Goal: Transaction & Acquisition: Purchase product/service

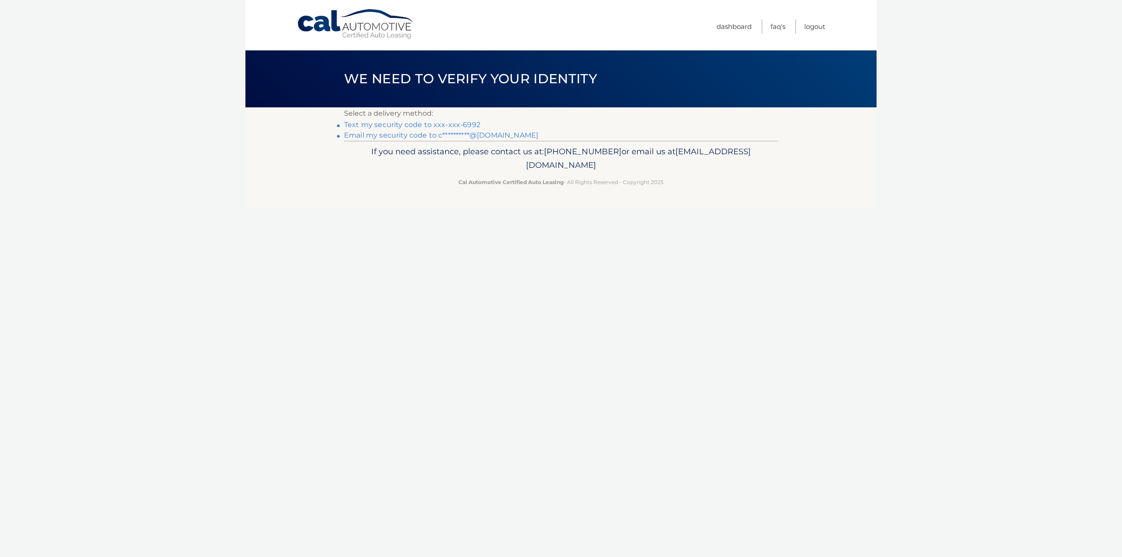
click at [390, 123] on link "Text my security code to xxx-xxx-6992" at bounding box center [412, 124] width 136 height 8
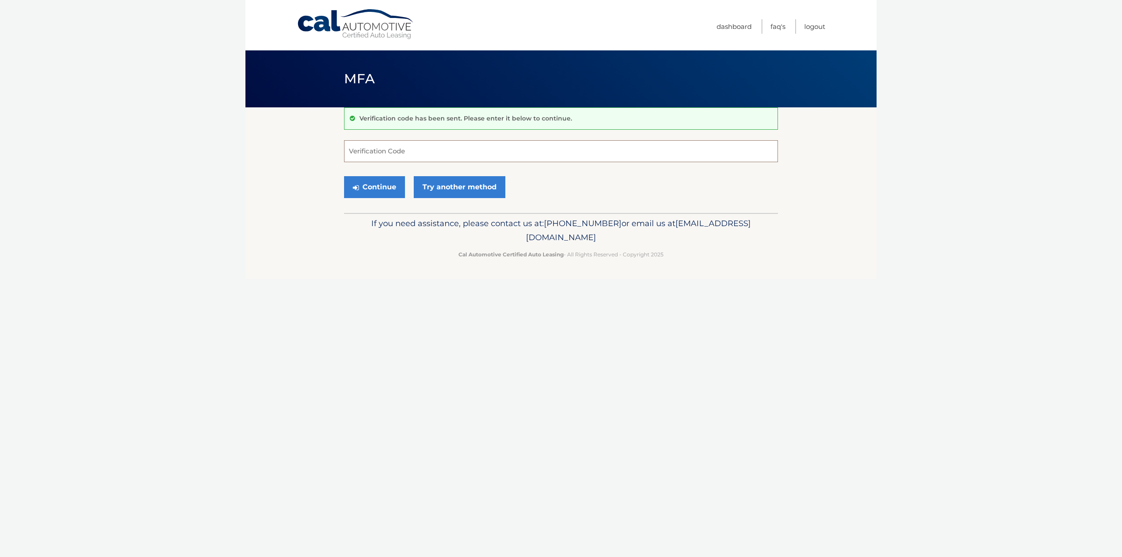
click at [380, 143] on input "Verification Code" at bounding box center [561, 151] width 434 height 22
type input "564143"
click at [380, 187] on button "Continue" at bounding box center [374, 187] width 61 height 22
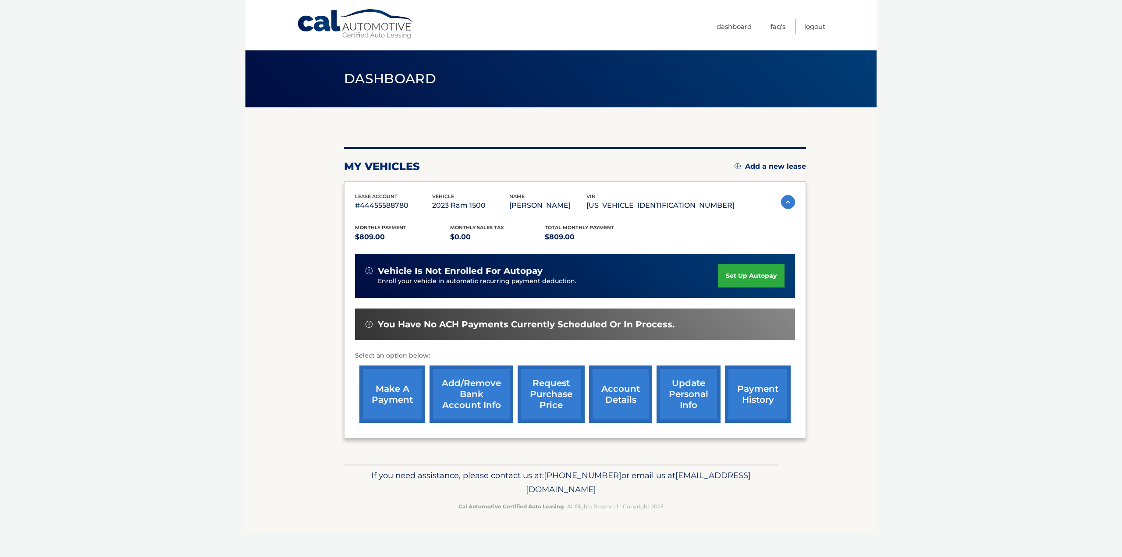
click at [386, 394] on link "make a payment" at bounding box center [392, 393] width 66 height 57
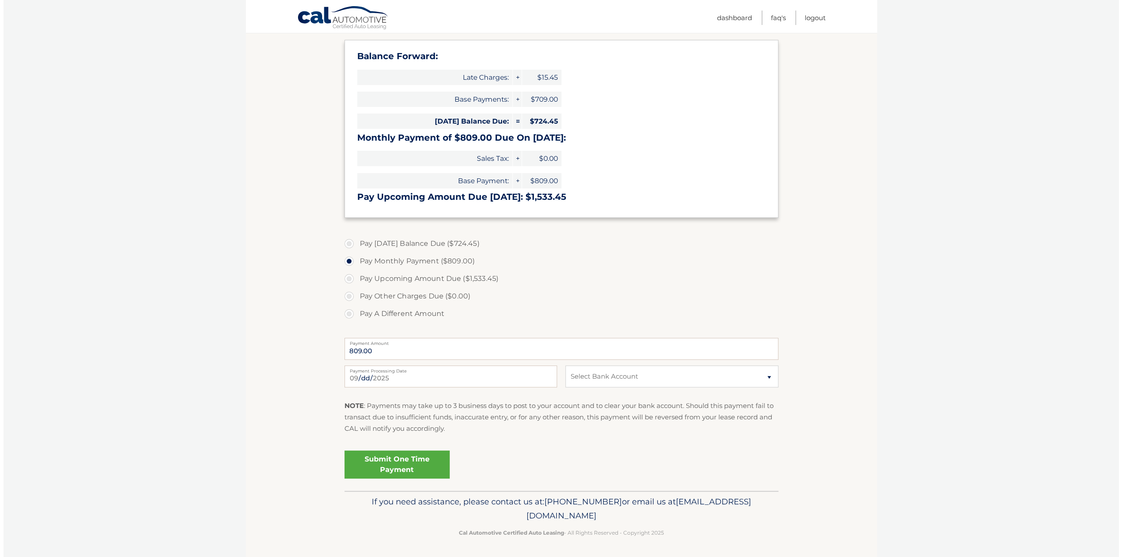
scroll to position [84, 0]
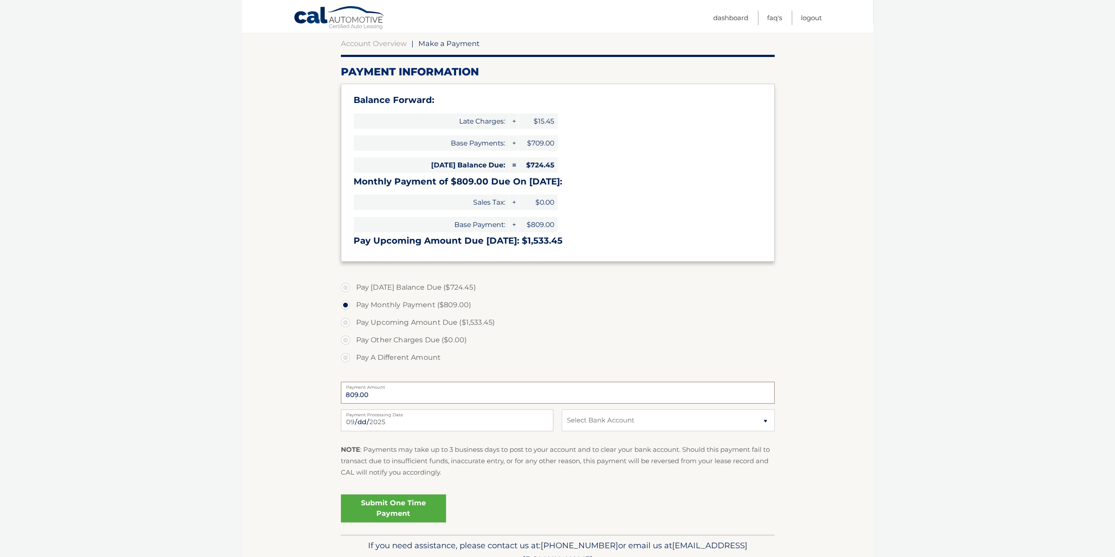
drag, startPoint x: 397, startPoint y: 398, endPoint x: 170, endPoint y: 368, distance: 228.8
click at [170, 368] on body "Cal Automotive Menu Dashboard FAQ's Logout |" at bounding box center [557, 194] width 1115 height 557
click at [352, 349] on label "Pay A Different Amount" at bounding box center [558, 358] width 434 height 18
click at [352, 349] on input "Pay A Different Amount" at bounding box center [348, 356] width 9 height 14
radio input "true"
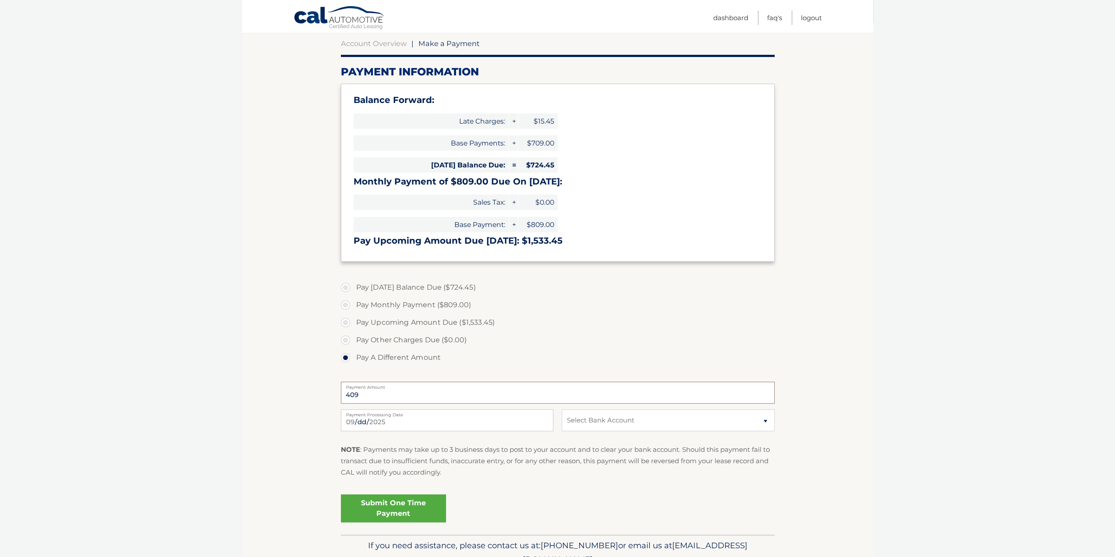
type input "409"
click at [739, 425] on select "Select Bank Account Checking JPMORGAN CHASE BANK, NA *****7066 Checking JPMORGA…" at bounding box center [668, 420] width 212 height 22
select select "YmU3ZDA4Y2ItZmM3ZS00MWJjLThiMTgtNGI1N2E1MjBiYzY1"
click at [562, 409] on select "Select Bank Account Checking JPMORGAN CHASE BANK, NA *****7066 Checking JPMORGA…" at bounding box center [668, 420] width 212 height 22
click at [346, 420] on input "2025-09-12" at bounding box center [447, 420] width 212 height 22
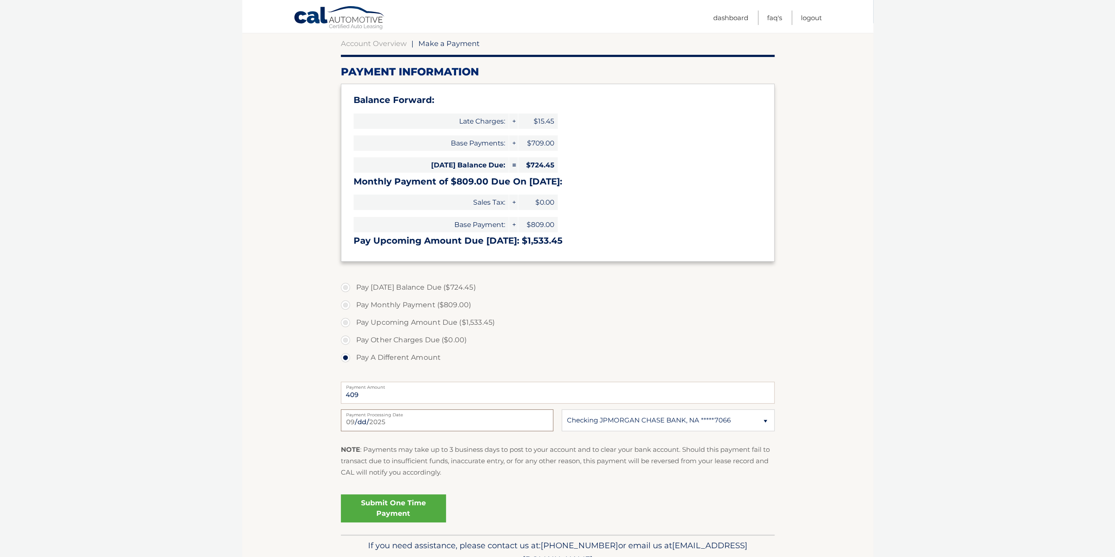
type input "2025-09-15"
click at [388, 506] on link "Submit One Time Payment" at bounding box center [393, 508] width 105 height 28
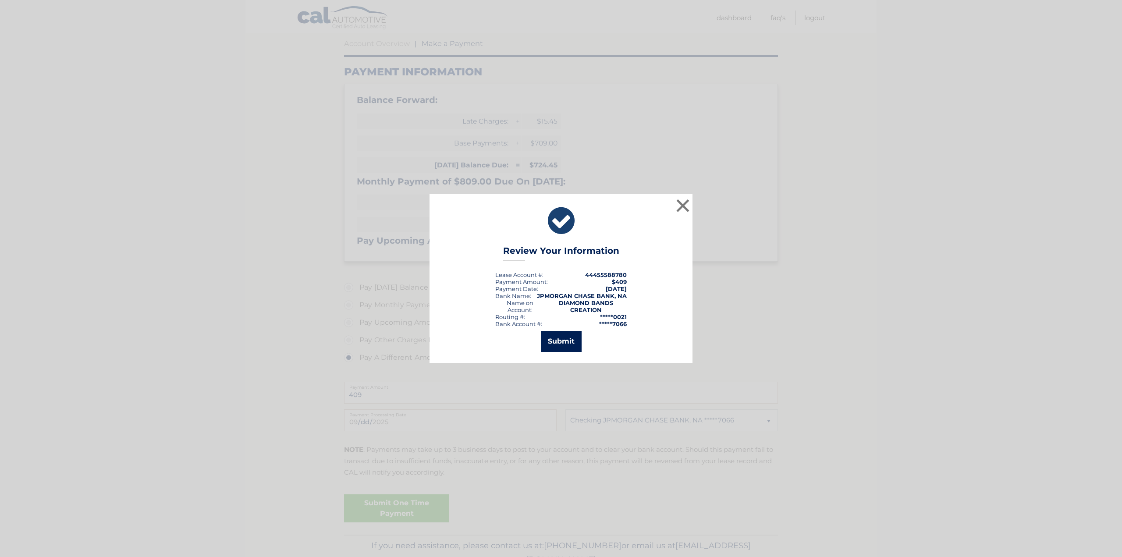
click at [573, 345] on button "Submit" at bounding box center [561, 341] width 41 height 21
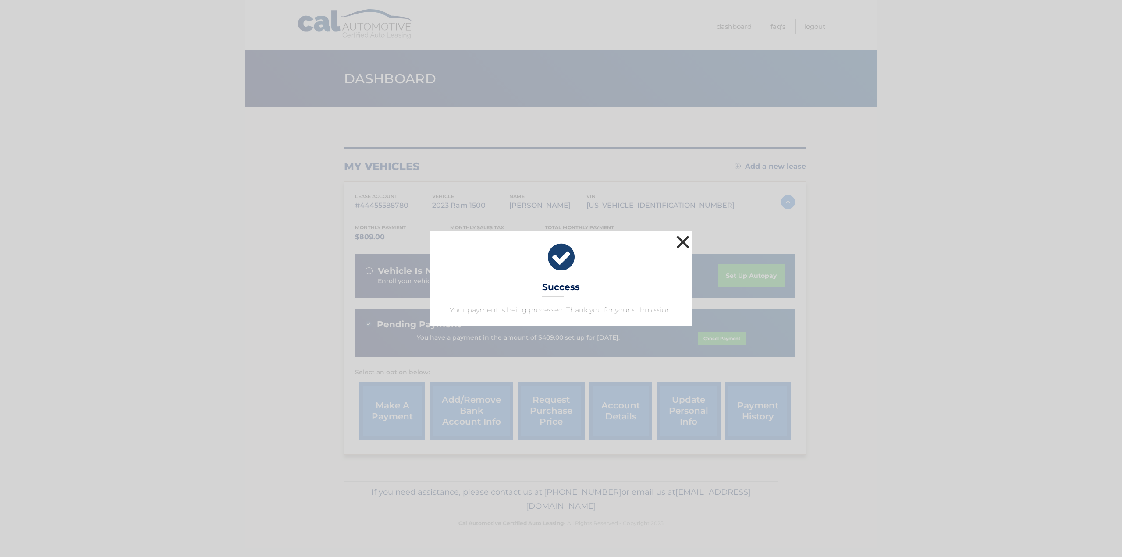
click at [684, 242] on button "×" at bounding box center [683, 242] width 18 height 18
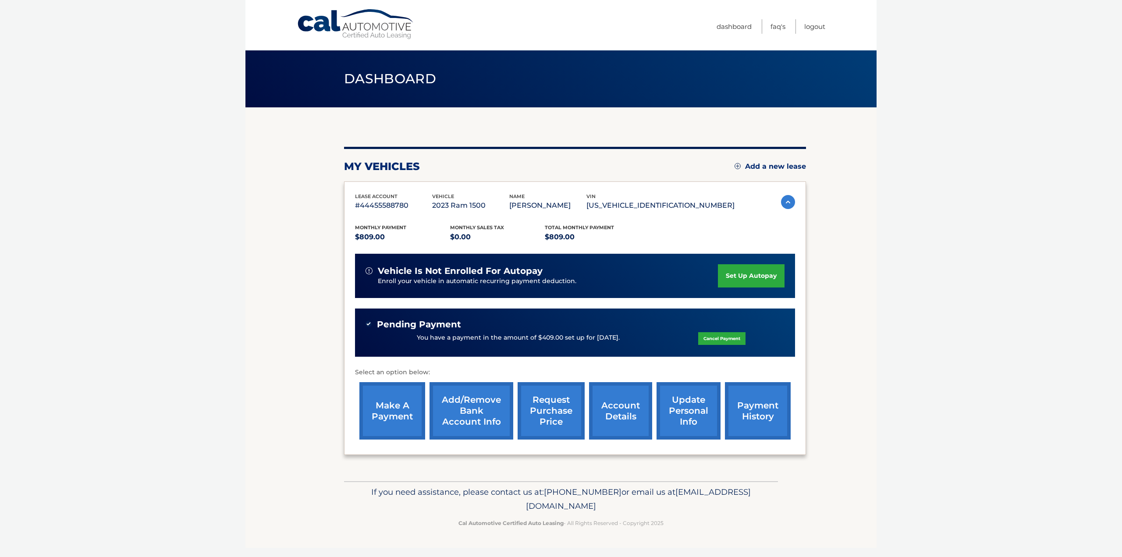
click at [398, 412] on link "make a payment" at bounding box center [392, 410] width 66 height 57
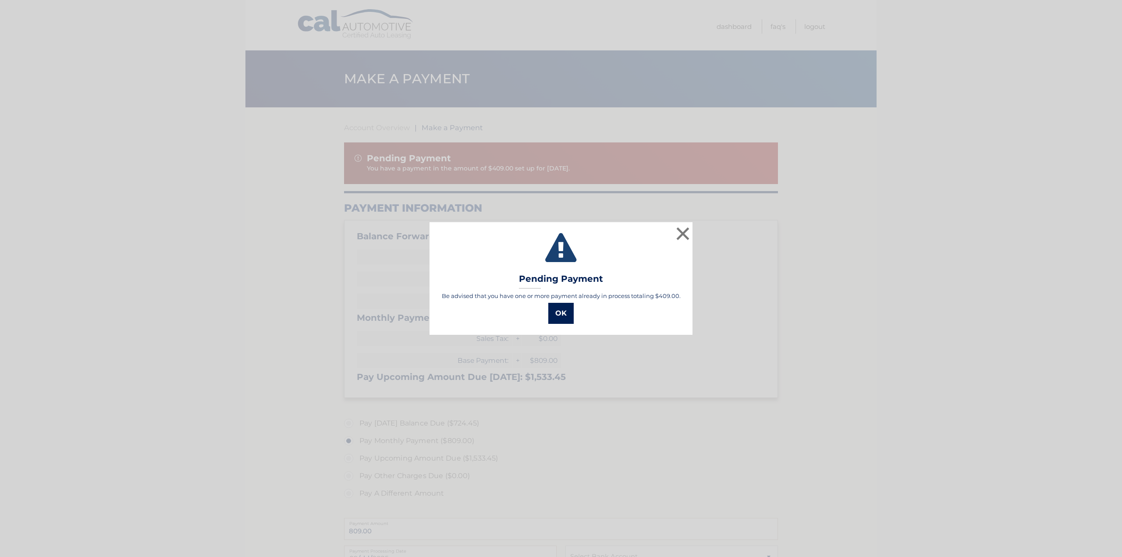
click at [560, 311] on button "OK" at bounding box center [560, 313] width 25 height 21
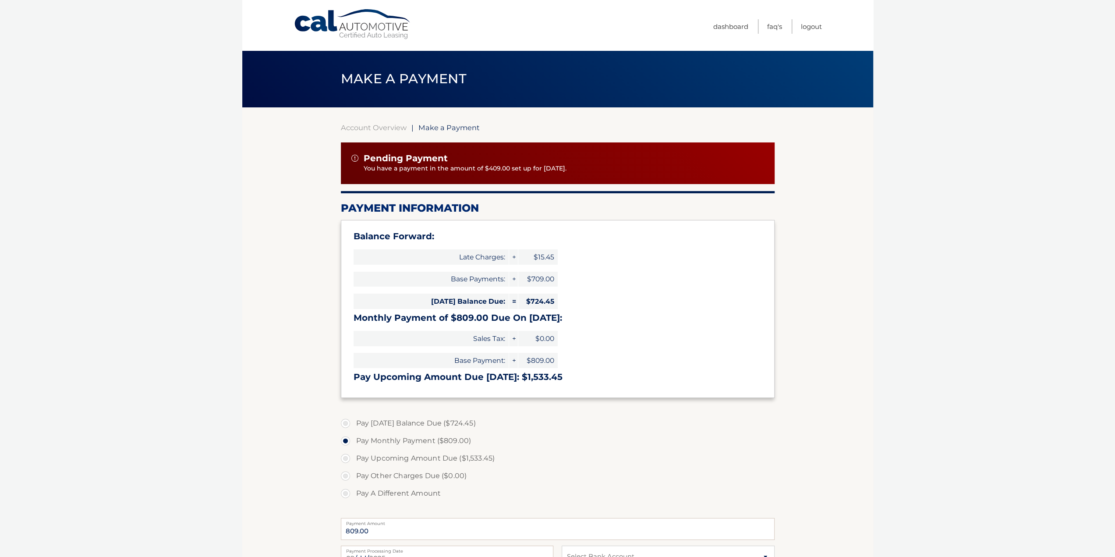
click at [355, 491] on label "Pay A Different Amount" at bounding box center [558, 494] width 434 height 18
click at [353, 491] on input "Pay A Different Amount" at bounding box center [348, 492] width 9 height 14
radio input "true"
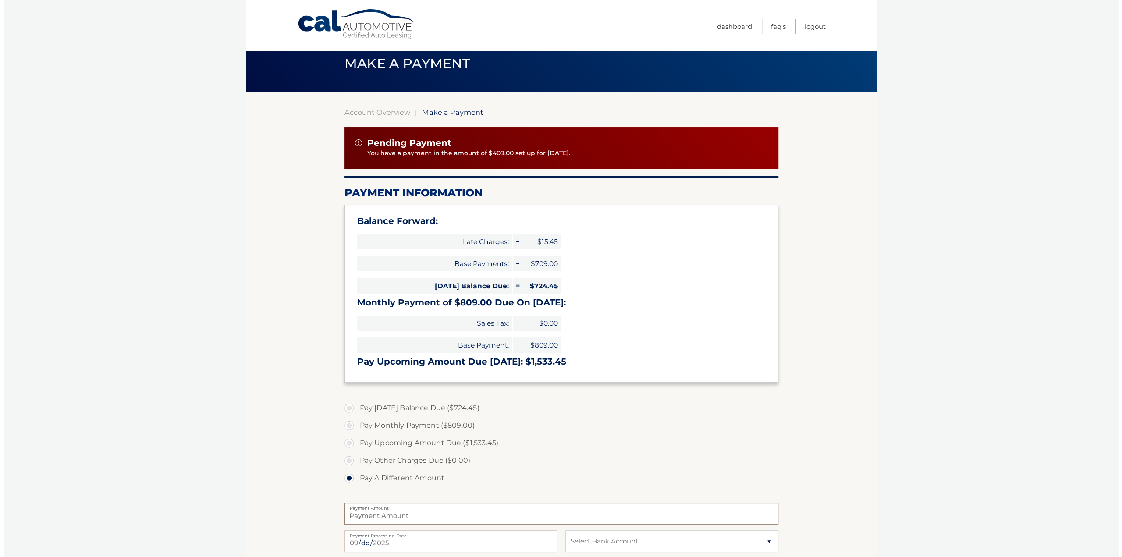
scroll to position [180, 0]
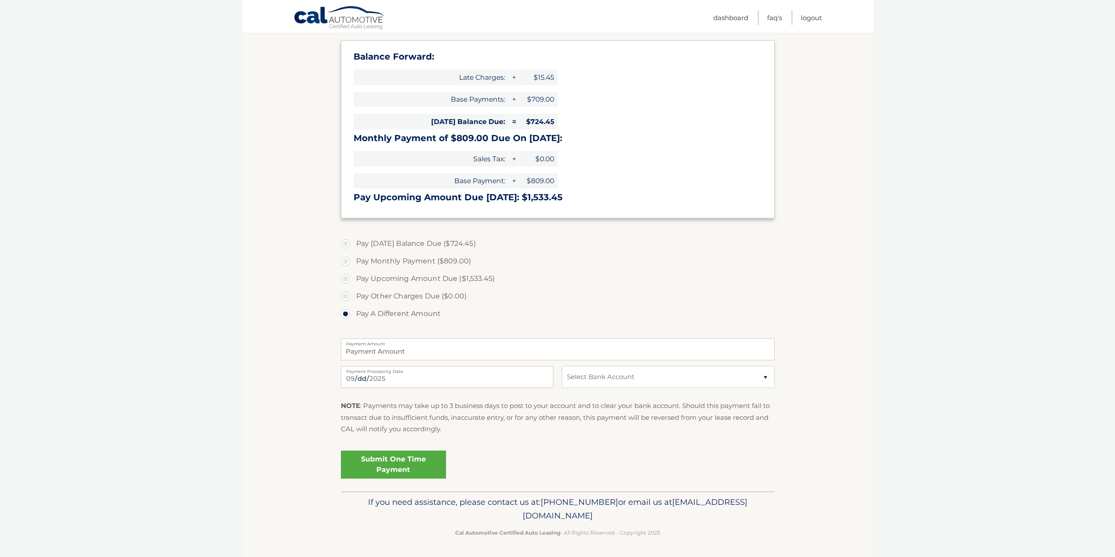
click at [348, 345] on label "Payment Amount" at bounding box center [558, 341] width 434 height 7
click at [348, 345] on input "Payment Amount" at bounding box center [558, 349] width 434 height 22
type input "400"
click at [764, 378] on select "Select Bank Account Checking JPMORGAN CHASE BANK, NA *****7066 Checking JPMORGA…" at bounding box center [668, 377] width 212 height 22
select select "Y2MxZTMzMmMtYTE4ZS00Y2MwLTk4NmMtMWJlNTNhZjFjOTRl"
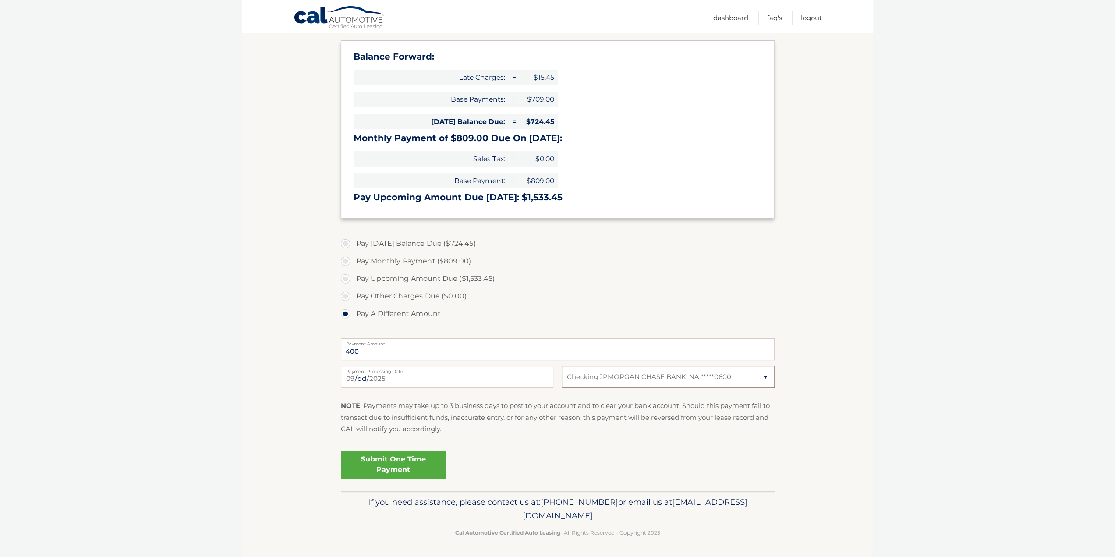
click at [562, 366] on select "Select Bank Account Checking JPMORGAN CHASE BANK, NA *****7066 Checking JPMORGA…" at bounding box center [668, 377] width 212 height 22
click at [360, 375] on input "2025-09-12" at bounding box center [447, 377] width 212 height 22
click at [358, 375] on input "2025-09-16" at bounding box center [447, 377] width 212 height 22
type input "2025-09-18"
click at [397, 458] on link "Submit One Time Payment" at bounding box center [393, 464] width 105 height 28
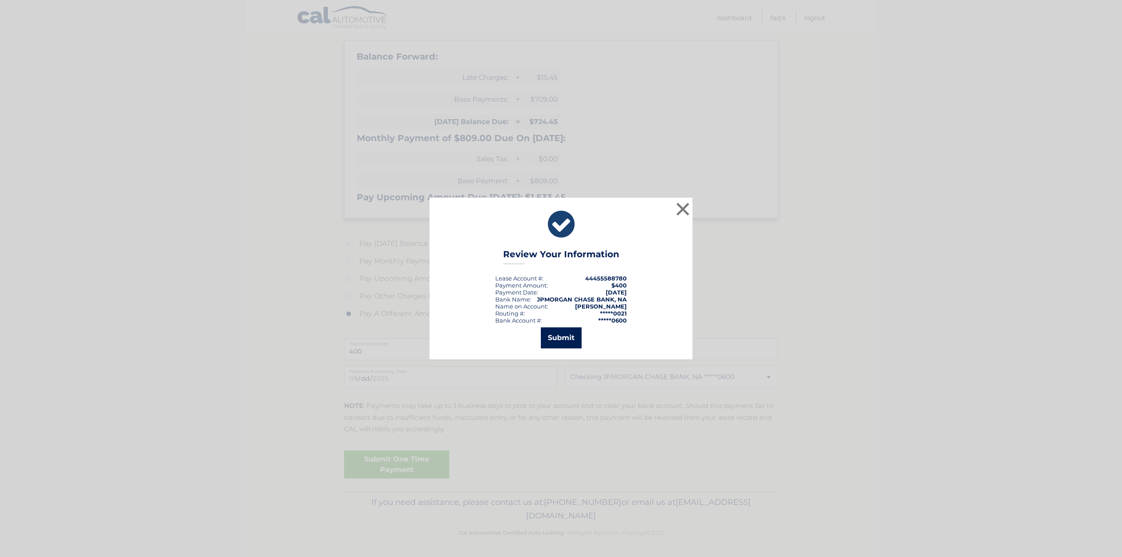
click at [568, 340] on button "Submit" at bounding box center [561, 337] width 41 height 21
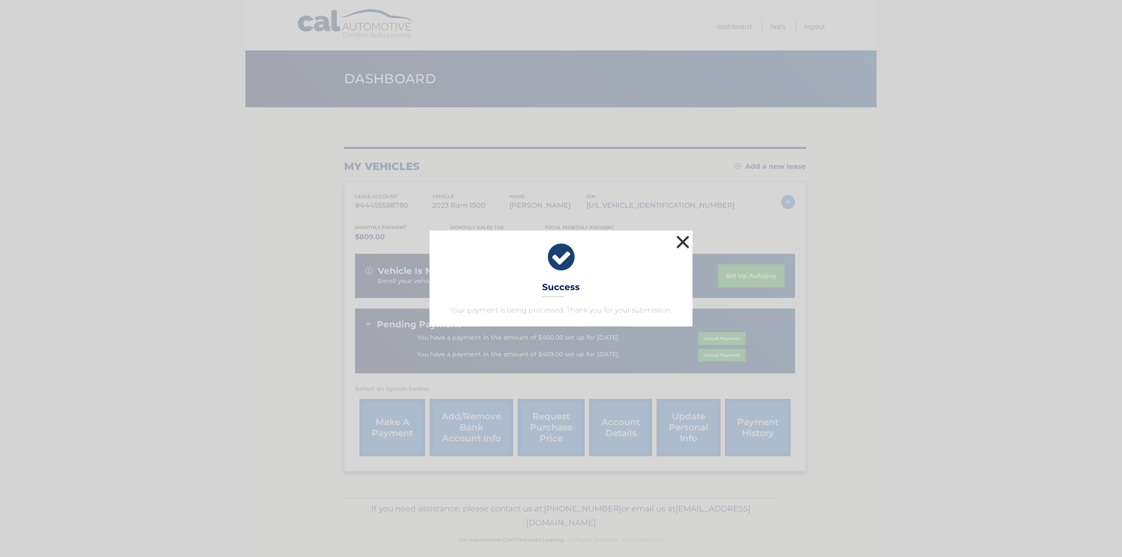
click at [686, 235] on button "×" at bounding box center [683, 242] width 18 height 18
